Goal: Transaction & Acquisition: Purchase product/service

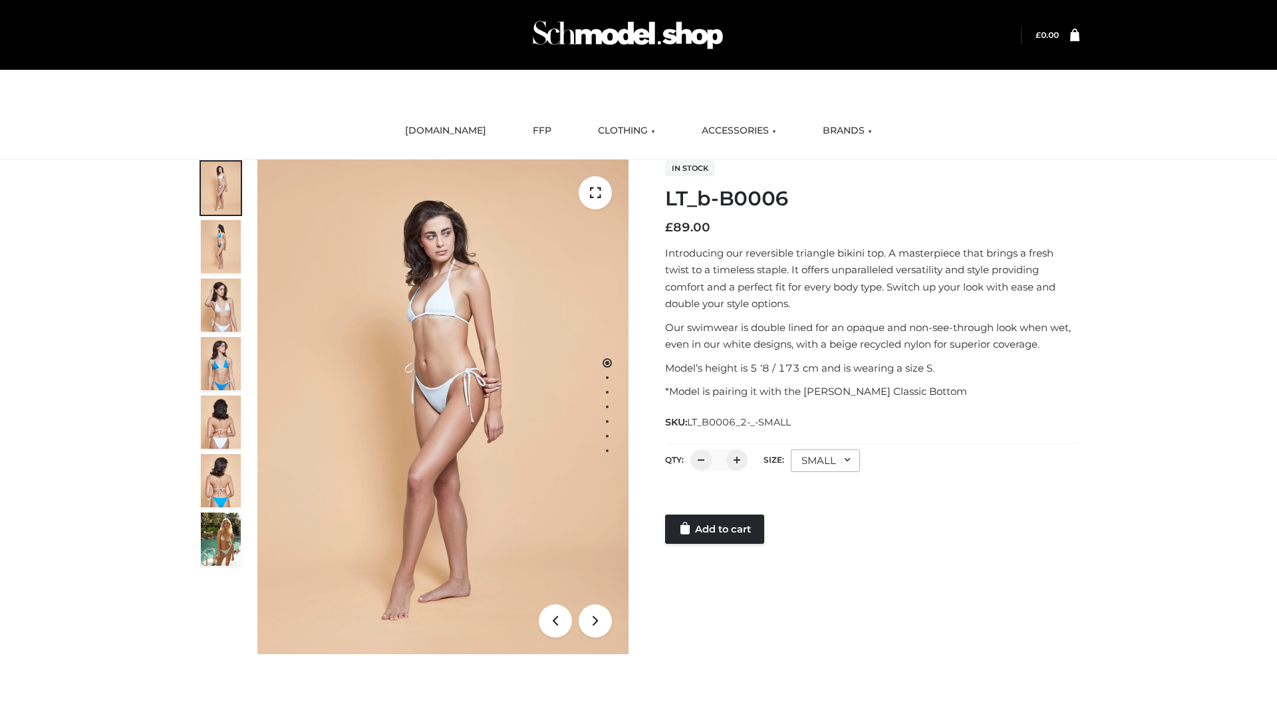
click at [715, 529] on link "Add to cart" at bounding box center [714, 529] width 99 height 29
